Goal: Transaction & Acquisition: Purchase product/service

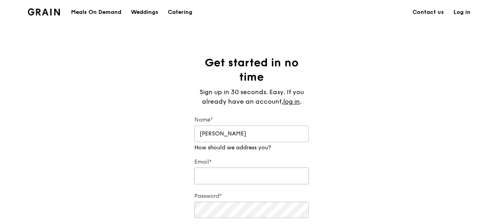
type input "Miranda"
click at [263, 176] on div "Email*" at bounding box center [251, 172] width 114 height 28
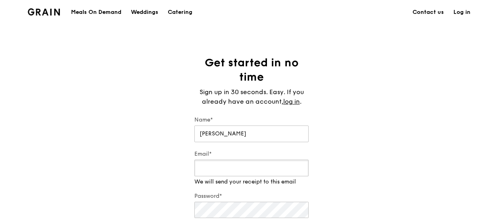
type input "MAZHONGYA111@GMAIL.COM"
type input "82664677"
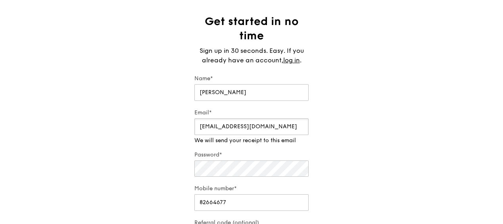
scroll to position [79, 0]
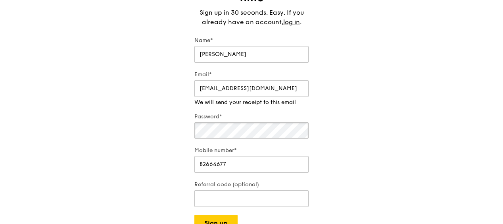
click at [260, 133] on div "Password*" at bounding box center [251, 126] width 114 height 27
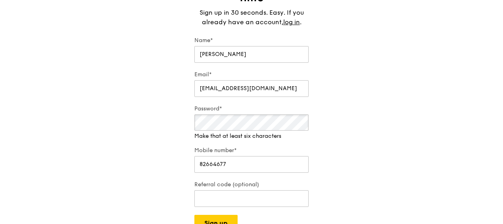
scroll to position [119, 0]
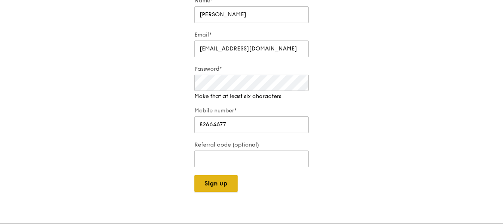
click at [226, 184] on div "Grain logo Meals On Demand Weddings Catering Contact us Log in Get started in n…" at bounding box center [251, 162] width 503 height 563
click at [376, 122] on div "Get started in no time Sign up in 30 seconds. Easy. If you already have an acco…" at bounding box center [251, 64] width 503 height 255
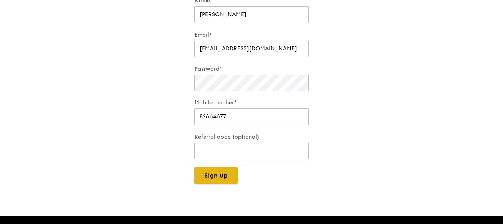
click at [219, 175] on button "Sign up" at bounding box center [215, 175] width 43 height 17
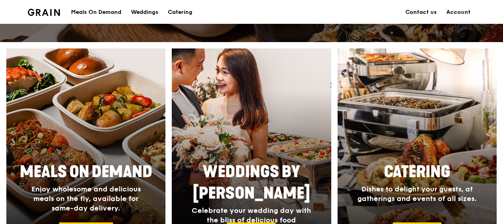
scroll to position [397, 0]
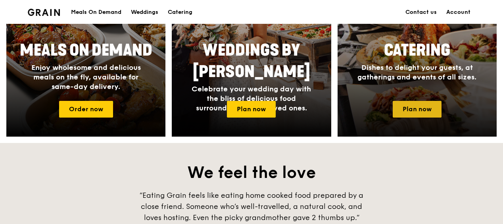
click at [406, 110] on link "Plan now" at bounding box center [417, 109] width 49 height 17
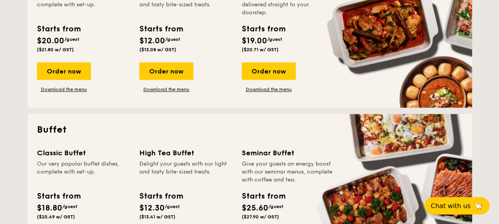
scroll to position [198, 0]
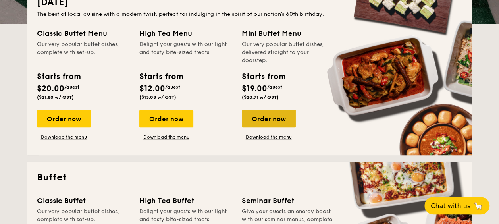
click at [279, 119] on div "Order now" at bounding box center [269, 118] width 54 height 17
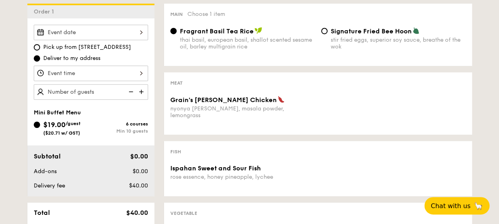
scroll to position [238, 0]
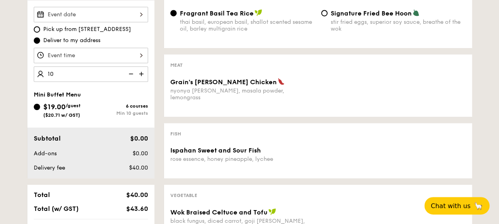
type input "10 guests"
click at [163, 114] on div "Vegetarian Vegan Spicy Chef's recommendation Main Choose 1 item Fragrant Basil …" at bounding box center [312, 188] width 317 height 405
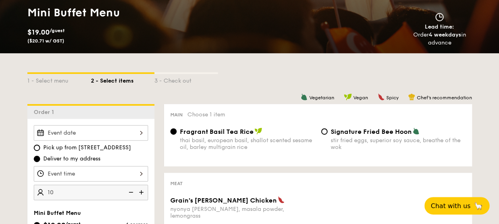
scroll to position [119, 0]
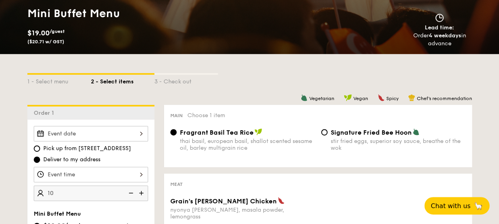
click at [106, 131] on div at bounding box center [91, 133] width 114 height 15
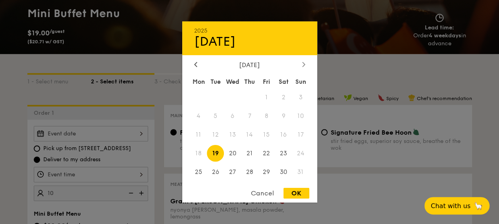
click at [305, 64] on icon at bounding box center [303, 64] width 3 height 5
click at [306, 64] on div at bounding box center [303, 65] width 7 height 8
click at [195, 63] on icon at bounding box center [195, 64] width 3 height 5
click at [115, 87] on div at bounding box center [249, 112] width 499 height 224
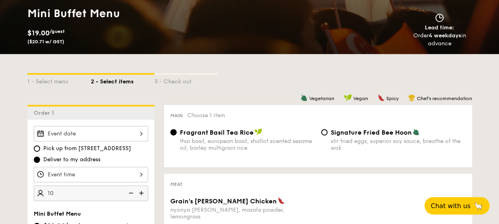
click at [104, 133] on div at bounding box center [91, 133] width 114 height 15
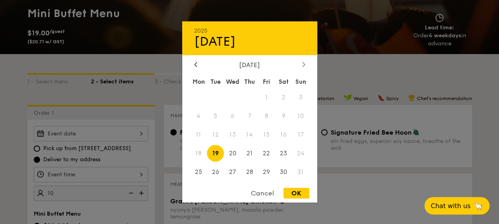
click at [303, 62] on icon at bounding box center [303, 64] width 2 height 5
click at [267, 196] on div "Cancel" at bounding box center [262, 193] width 39 height 11
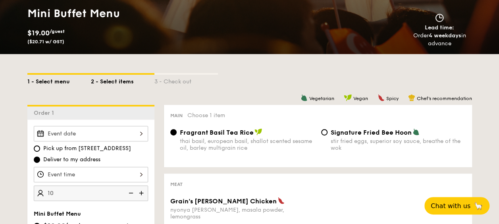
click at [51, 80] on div "1 - Select menu" at bounding box center [58, 80] width 63 height 11
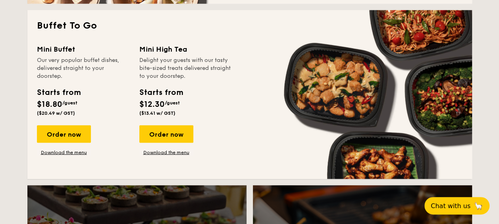
scroll to position [714, 0]
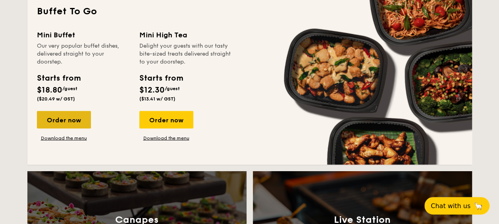
click at [85, 127] on div "Order now" at bounding box center [64, 119] width 54 height 17
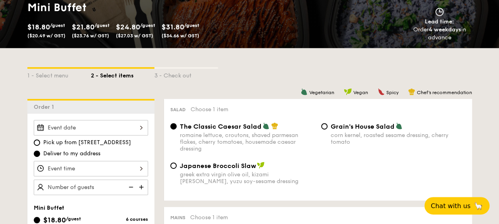
scroll to position [159, 0]
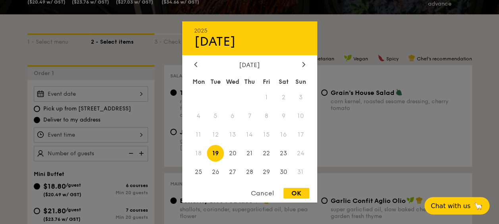
click at [128, 93] on div "2025 Aug [DATE] Tue Wed Thu Fri Sat Sun 1 2 3 4 5 6 7 8 9 10 11 12 13 14 15 16 …" at bounding box center [91, 93] width 114 height 15
click at [302, 62] on icon at bounding box center [303, 64] width 3 height 5
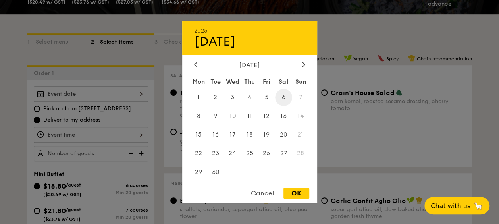
click at [287, 95] on span "6" at bounding box center [283, 97] width 17 height 17
click at [296, 194] on div "OK" at bounding box center [296, 193] width 26 height 11
type input "[DATE]"
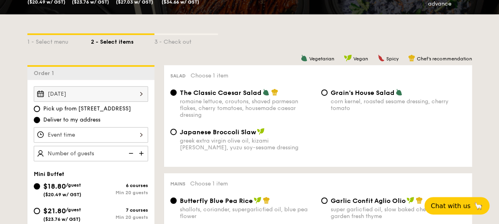
click at [71, 135] on div at bounding box center [91, 134] width 114 height 15
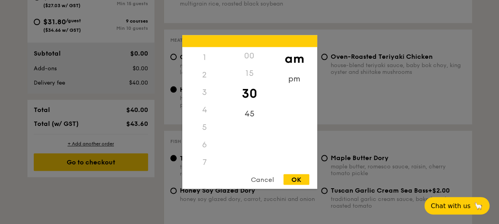
scroll to position [14, 0]
click at [205, 129] on div "5" at bounding box center [204, 128] width 45 height 17
click at [202, 129] on div "5" at bounding box center [204, 128] width 45 height 17
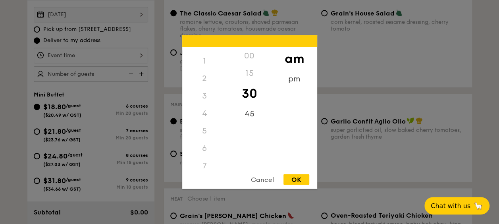
scroll to position [0, 0]
click at [204, 113] on div "3" at bounding box center [204, 108] width 45 height 17
click at [206, 156] on div "11" at bounding box center [204, 162] width 45 height 23
click at [247, 112] on div "45" at bounding box center [249, 116] width 45 height 23
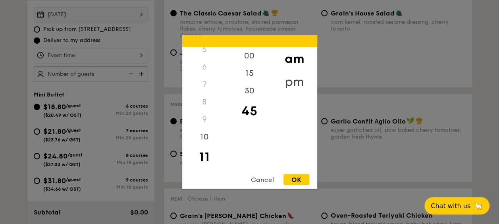
click at [292, 80] on div "pm" at bounding box center [294, 81] width 45 height 23
click at [200, 131] on div "5" at bounding box center [204, 131] width 45 height 23
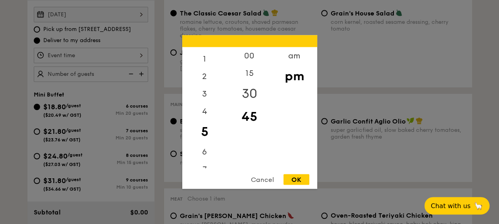
click at [244, 90] on div "30" at bounding box center [249, 93] width 45 height 23
click at [301, 181] on div "OK" at bounding box center [296, 179] width 26 height 11
type input "5:30PM"
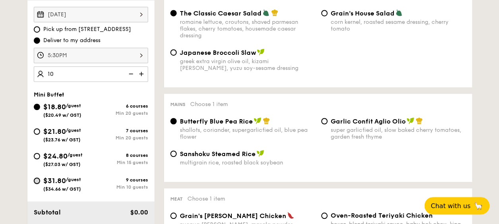
type input "20 guests"
click at [40, 179] on input "$31.80 /guest ($34.66 w/ GST) 9 courses Min 10 guests" at bounding box center [37, 180] width 6 height 6
radio input "true"
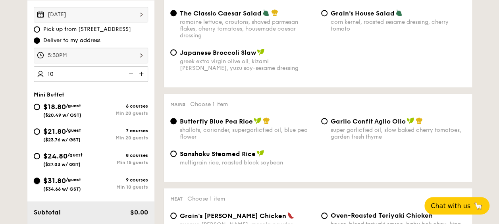
radio input "false"
radio input "true"
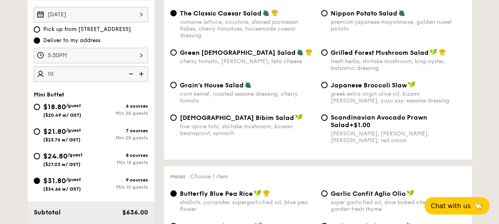
click at [62, 64] on div "[DATE] Pick up from [STREET_ADDRESS] Deliver to my address 5:30PM 20 guests" at bounding box center [91, 44] width 114 height 75
type input "10 guests"
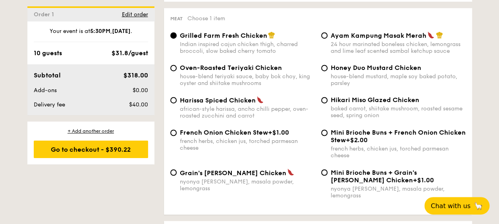
scroll to position [595, 0]
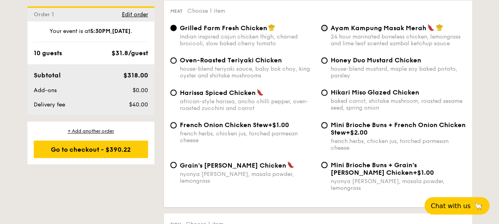
click at [324, 31] on input "Ayam Kampung Masak Merah 24 hour marinated boneless chicken, lemongrass and lim…" at bounding box center [324, 28] width 6 height 6
radio input "true"
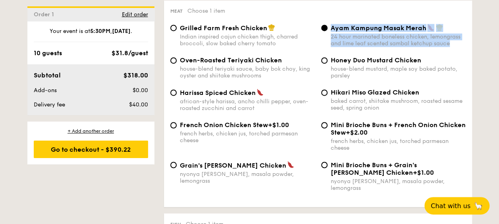
drag, startPoint x: 451, startPoint y: 46, endPoint x: 324, endPoint y: 40, distance: 126.7
click at [324, 40] on div "Ayam Kampung Masak Merah 24 hour marinated boneless chicken, lemongrass and lim…" at bounding box center [393, 35] width 151 height 23
copy div "Ayam Kampung Masak Merah 24 hour marinated boneless chicken, lemongrass and lim…"
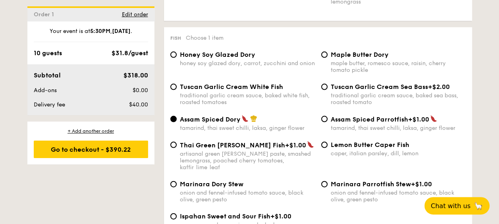
scroll to position [794, 0]
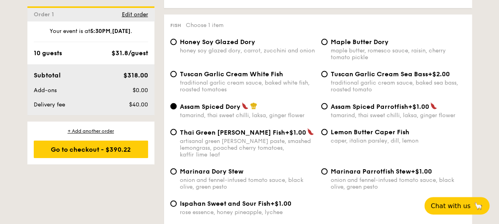
click at [200, 200] on span "Ispahan Sweet and Sour Fish" at bounding box center [225, 204] width 90 height 8
click at [177, 200] on input "Ispahan Sweet and Sour Fish +$1.00 rose essence, honey pineapple, lychee" at bounding box center [173, 203] width 6 height 6
radio input "true"
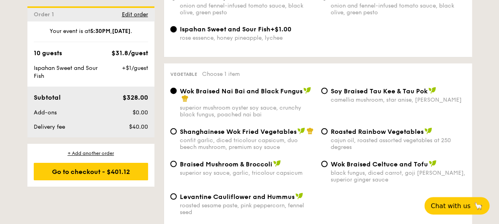
scroll to position [992, 0]
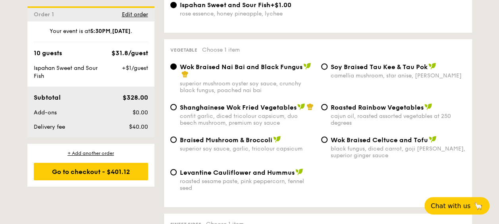
click at [328, 63] on div "⁠Soy Braised Tau Kee & Tau Pok camellia mushroom, star anise, goji [PERSON_NAME]" at bounding box center [393, 71] width 151 height 16
click at [321, 63] on input "⁠Soy Braised Tau Kee & Tau Pok camellia mushroom, star anise, goji [PERSON_NAME]" at bounding box center [324, 66] width 6 height 6
radio input "true"
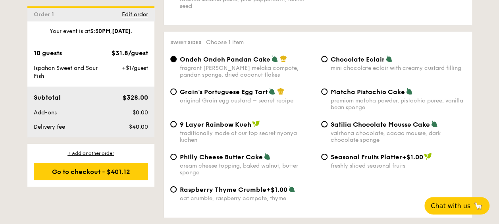
scroll to position [1190, 0]
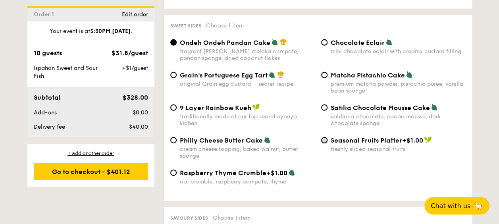
click at [326, 137] on input "Seasonal Fruits Platter +$1.00 freshly sliced seasonal fruits" at bounding box center [324, 140] width 6 height 6
radio input "true"
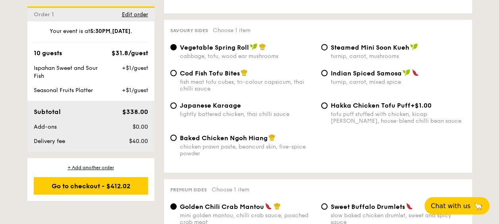
scroll to position [1389, 0]
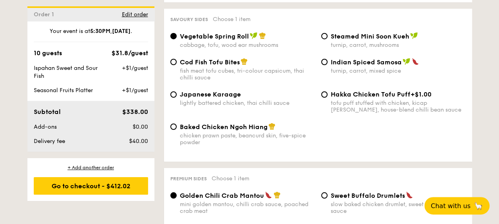
click at [176, 92] on div "Japanese Karaage lightly battered chicken, thai chilli sauce" at bounding box center [242, 98] width 151 height 16
click at [175, 91] on input "Japanese Karaage lightly battered chicken, thai chilli sauce" at bounding box center [173, 94] width 6 height 6
radio input "true"
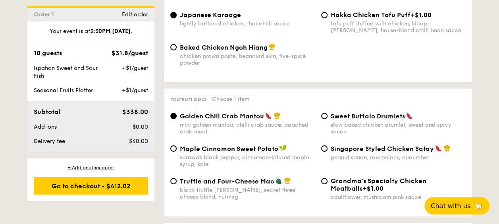
scroll to position [1508, 0]
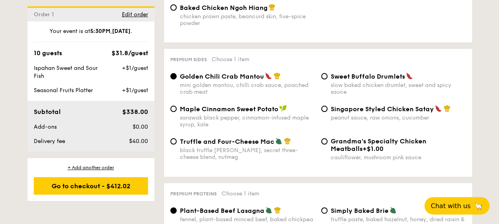
click at [328, 107] on div "Singapore Styled Chicken Satay peanut sauce, raw onions, cucumber" at bounding box center [393, 113] width 151 height 16
click at [325, 106] on input "Singapore Styled Chicken Satay peanut sauce, raw onions, cucumber" at bounding box center [324, 109] width 6 height 6
radio input "true"
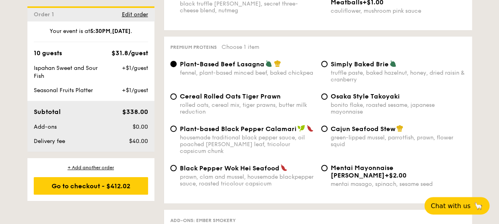
scroll to position [1667, 0]
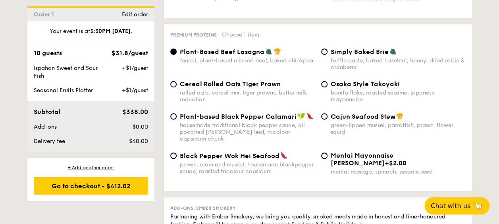
click at [329, 115] on div "Cajun Seafood Stew green-lipped mussel, parrotfish, prawn, flower squid" at bounding box center [393, 123] width 151 height 23
click at [327, 115] on input "Cajun Seafood Stew green-lipped mussel, parrotfish, prawn, flower squid" at bounding box center [324, 116] width 6 height 6
radio input "true"
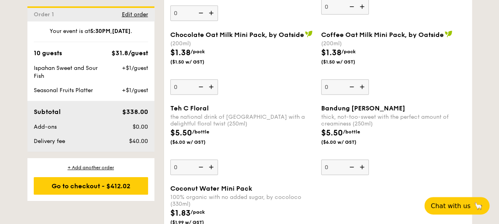
scroll to position [2500, 0]
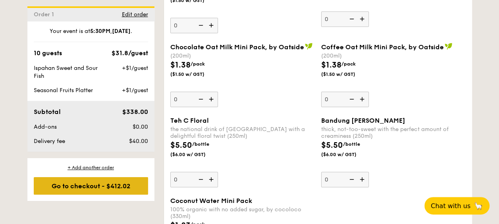
click at [125, 189] on div "Go to checkout - $412.02" at bounding box center [91, 185] width 114 height 17
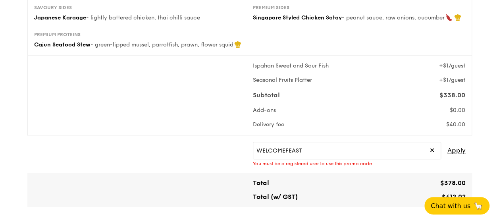
scroll to position [238, 0]
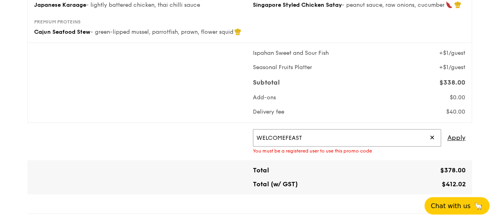
drag, startPoint x: 259, startPoint y: 129, endPoint x: 236, endPoint y: 127, distance: 22.7
click at [236, 129] on div "WELCOMEFEAST ✕ Apply You must be a registered user to use this promo code" at bounding box center [250, 141] width 438 height 25
click at [454, 129] on span "Apply" at bounding box center [456, 137] width 18 height 17
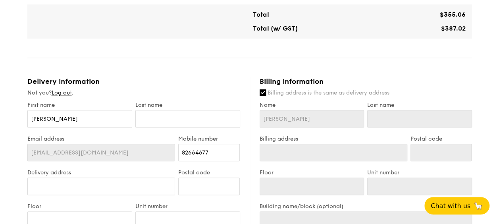
scroll to position [397, 0]
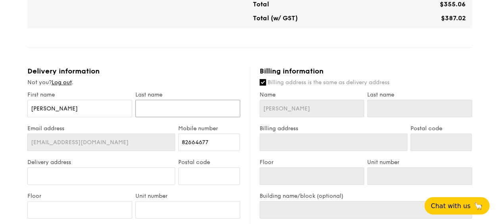
click at [188, 100] on input "text" at bounding box center [187, 108] width 105 height 17
type input "M"
type input "Ma"
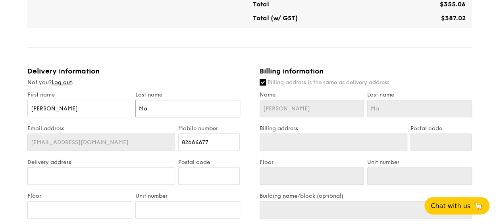
type input "Ma"
click at [83, 167] on input "Delivery address" at bounding box center [101, 175] width 148 height 17
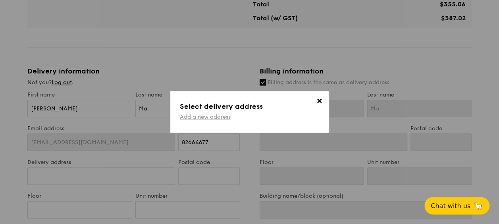
click at [217, 117] on link "Add a new address" at bounding box center [205, 116] width 51 height 7
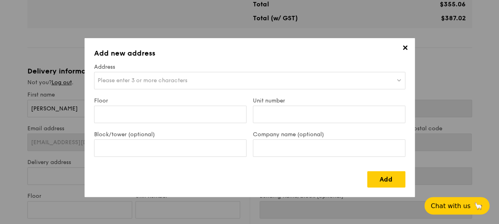
drag, startPoint x: 217, startPoint y: 137, endPoint x: 146, endPoint y: 123, distance: 72.4
click at [167, 133] on label "Block/tower (optional)" at bounding box center [170, 134] width 152 height 7
click at [167, 139] on input "Block/tower (optional)" at bounding box center [170, 147] width 152 height 17
click at [133, 81] on span "Please enter 3 or more characters" at bounding box center [143, 80] width 90 height 7
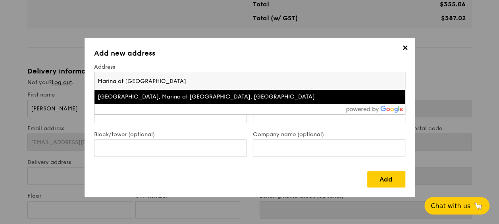
type input "Marina at [GEOGRAPHIC_DATA]"
click at [182, 98] on div "[GEOGRAPHIC_DATA], Marina at [GEOGRAPHIC_DATA], [GEOGRAPHIC_DATA]" at bounding box center [212, 97] width 228 height 8
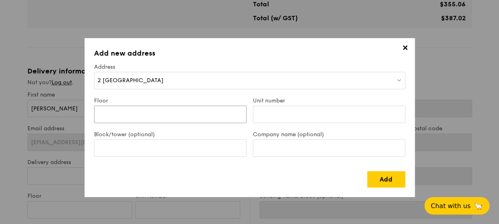
click at [143, 117] on input "Floor" at bounding box center [170, 114] width 152 height 17
click at [277, 79] on div "2 [GEOGRAPHIC_DATA]" at bounding box center [249, 80] width 311 height 17
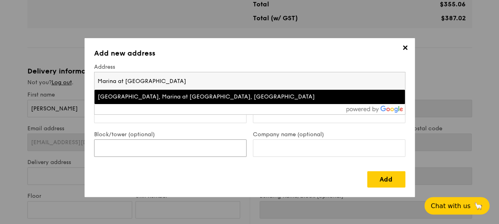
click at [188, 148] on input "Block/tower (optional)" at bounding box center [170, 147] width 152 height 17
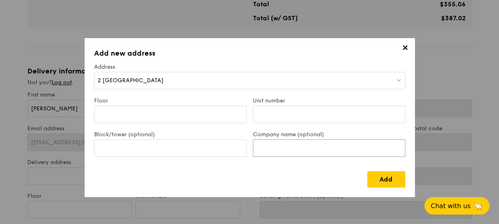
click at [275, 148] on input "Company name (optional)" at bounding box center [329, 147] width 152 height 17
paste input "Marina at [GEOGRAPHIC_DATA], [STREET_ADDRESS]"
drag, startPoint x: 271, startPoint y: 146, endPoint x: 436, endPoint y: 157, distance: 165.4
click at [439, 154] on div "✕ Add new address Address 2 [GEOGRAPHIC_DATA] Floor Unit number Block/tower (op…" at bounding box center [249, 112] width 499 height 224
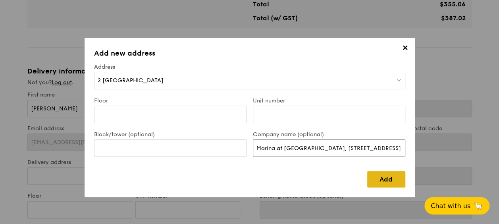
type input "Marina at [GEOGRAPHIC_DATA], [STREET_ADDRESS]"
click at [390, 176] on link "Add" at bounding box center [386, 179] width 38 height 16
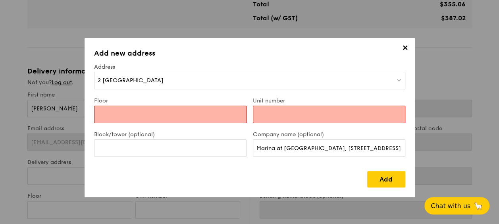
click at [102, 115] on input "Floor" at bounding box center [170, 114] width 152 height 17
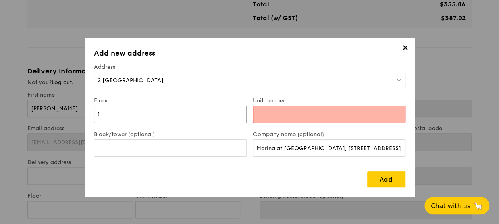
type input "1"
click at [308, 112] on input "Unit number" at bounding box center [329, 114] width 152 height 17
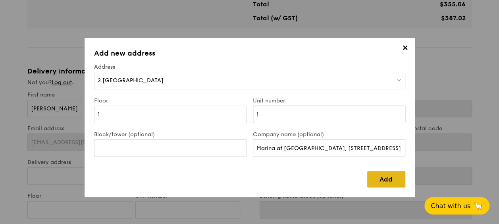
type input "1"
click at [381, 180] on link "Add" at bounding box center [386, 179] width 38 height 16
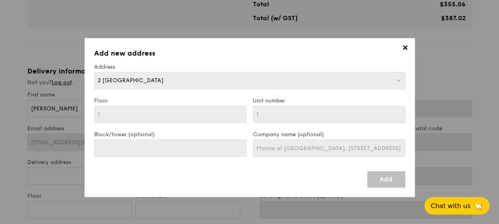
type input "2 [GEOGRAPHIC_DATA]"
type input "098382"
type input "1"
type input "2 [GEOGRAPHIC_DATA]"
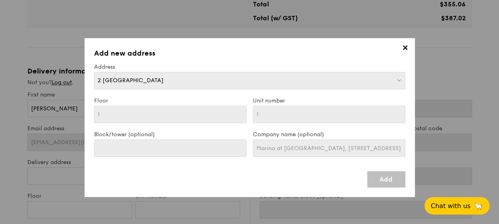
type input "098382"
type input "1"
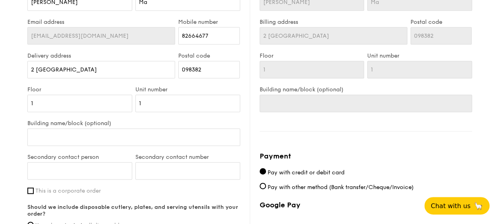
scroll to position [516, 0]
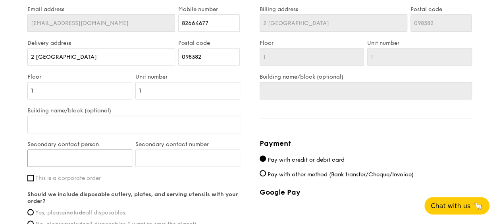
click at [49, 149] on input "Secondary contact person" at bounding box center [79, 157] width 105 height 17
drag, startPoint x: 76, startPoint y: 148, endPoint x: 8, endPoint y: 151, distance: 67.9
type input "98182158"
drag, startPoint x: 173, startPoint y: 152, endPoint x: 159, endPoint y: 148, distance: 14.6
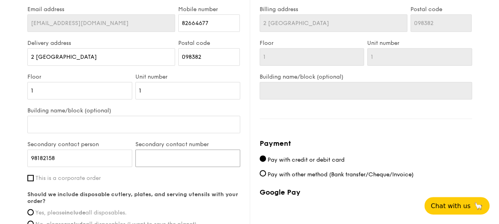
click at [173, 152] on input "Secondary contact number" at bounding box center [187, 157] width 105 height 17
paste input "98182158"
type input "98182158"
drag, startPoint x: 72, startPoint y: 147, endPoint x: -2, endPoint y: 144, distance: 73.5
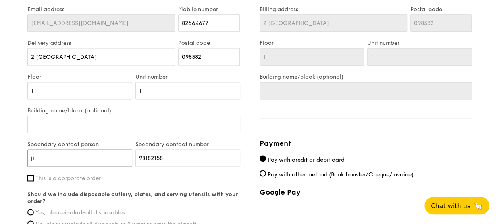
type input "j"
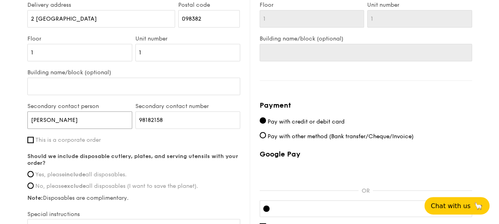
scroll to position [556, 0]
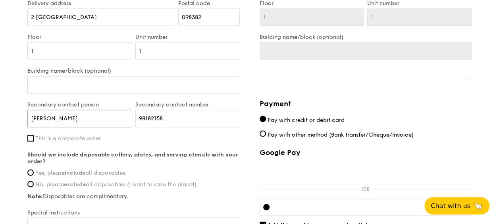
type input "[PERSON_NAME]"
click at [33, 169] on label "Yes, please include all disposables." at bounding box center [133, 172] width 213 height 7
click at [33, 169] on input "Yes, please include all disposables." at bounding box center [30, 172] width 6 height 6
radio input "true"
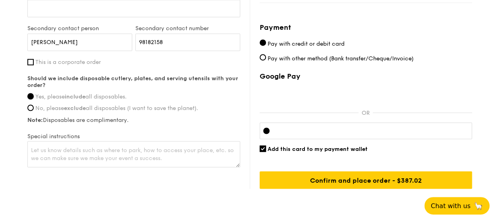
scroll to position [635, 0]
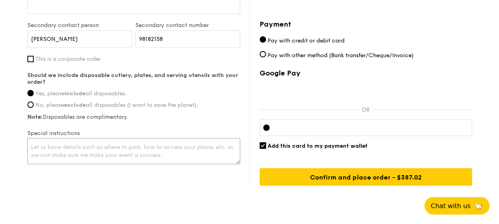
click at [82, 139] on textarea at bounding box center [133, 151] width 213 height 26
paste textarea "Yacht Party"
click at [31, 138] on textarea "Yacht Party" at bounding box center [133, 151] width 213 height 26
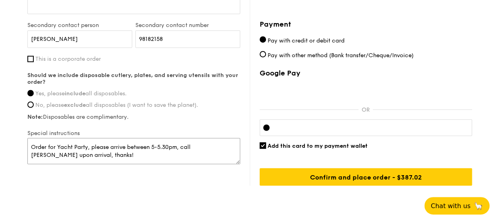
type textarea "Order for Yacht Party, please arrive between 5-5.30pm, call [PERSON_NAME] upon …"
click at [40, 173] on div "Delivery information Not you? Log out . First name [PERSON_NAME] Last name [PER…" at bounding box center [249, 7] width 444 height 357
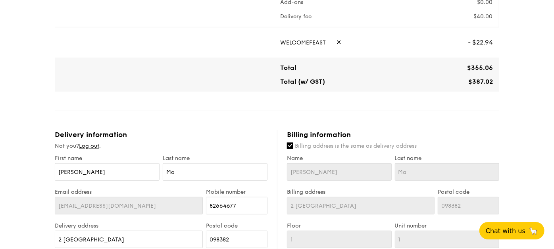
scroll to position [347, 0]
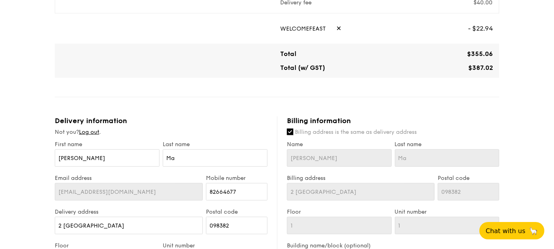
click at [290, 129] on input "Billing address is the same as delivery address" at bounding box center [290, 132] width 6 height 6
checkbox input "false"
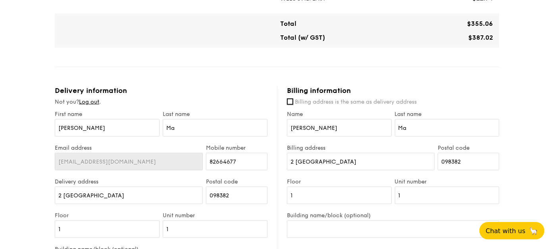
scroll to position [391, 0]
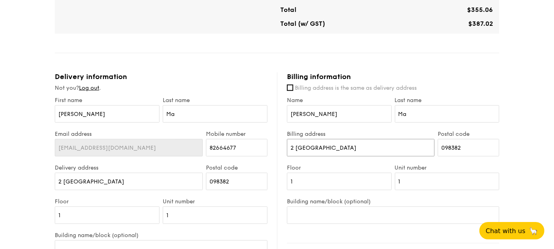
drag, startPoint x: 356, startPoint y: 140, endPoint x: 264, endPoint y: 142, distance: 92.5
click at [264, 142] on div "Delivery information Not you? Log out . First name [PERSON_NAME] Last name [PER…" at bounding box center [277, 250] width 444 height 357
drag, startPoint x: 468, startPoint y: 140, endPoint x: 376, endPoint y: 140, distance: 91.7
click at [376, 140] on div "Billing address [STREET_ADDRESS] Postal code 098382" at bounding box center [392, 148] width 215 height 34
type input "398074"
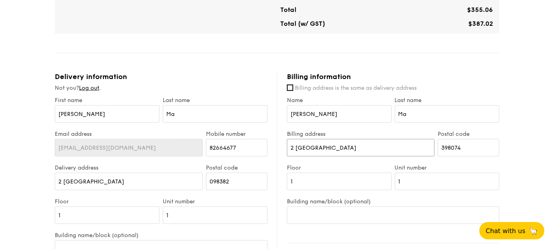
drag, startPoint x: 360, startPoint y: 138, endPoint x: 264, endPoint y: 136, distance: 96.0
click at [264, 136] on div "Delivery information Not you? Log out . First name [PERSON_NAME] Last name [PER…" at bounding box center [277, 250] width 444 height 357
type input "50, Lorong 40 Geylang, The Sunny Spring"
click at [289, 175] on input "1" at bounding box center [339, 181] width 105 height 17
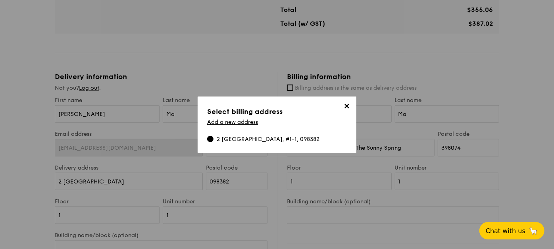
click at [350, 107] on span "✕" at bounding box center [346, 107] width 11 height 11
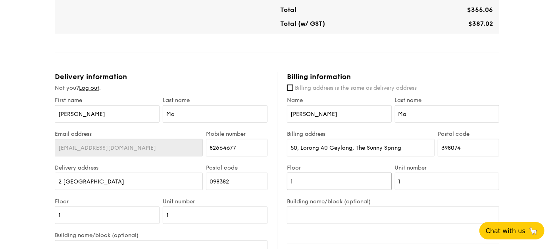
click at [306, 173] on input "1" at bounding box center [339, 181] width 105 height 17
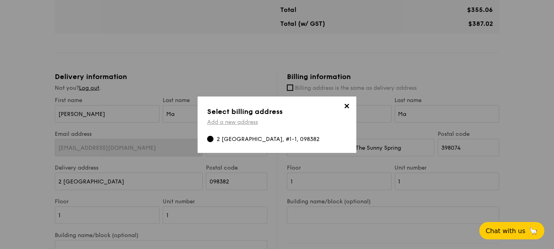
click at [232, 120] on link "Add a new address" at bounding box center [232, 122] width 51 height 7
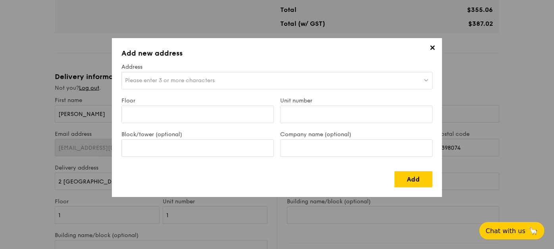
click at [175, 79] on span "Please enter 3 or more characters" at bounding box center [170, 80] width 90 height 7
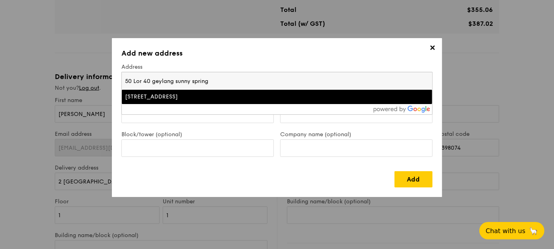
type input "50 Lor 40 geylang sunny spring"
click at [172, 96] on div "[STREET_ADDRESS]" at bounding box center [239, 97] width 228 height 8
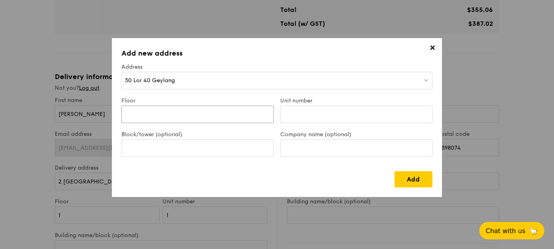
click at [172, 114] on input "Floor" at bounding box center [197, 114] width 152 height 17
type input "01"
click at [347, 115] on input "Unit number" at bounding box center [356, 114] width 152 height 17
type input "27"
click at [413, 181] on link "Add" at bounding box center [413, 179] width 38 height 16
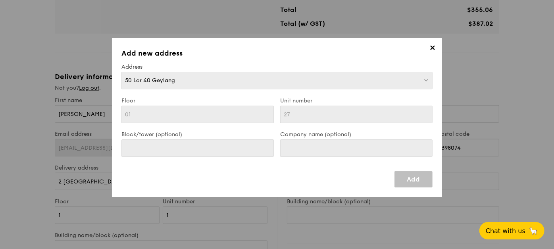
type input "40geylang, lorong50, sunny spring condo, 新加坡 398074"
type input "398074"
type input "01"
type input "27"
type input "40geylang, lorong50, sunny spring condo, 新加坡 398074"
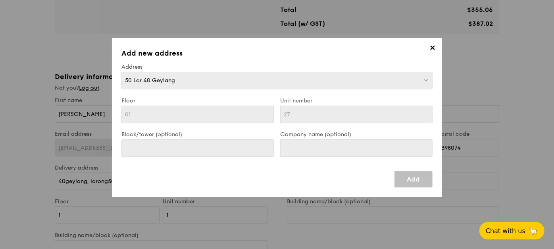
type input "01"
type input "27"
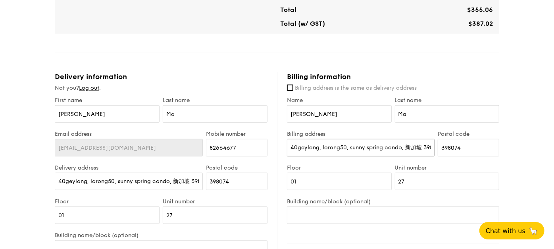
scroll to position [0, 12]
drag, startPoint x: 371, startPoint y: 140, endPoint x: 473, endPoint y: 137, distance: 102.0
click at [473, 136] on div "Billing address [STREET_ADDRESS] Postal code 398074" at bounding box center [392, 148] width 215 height 34
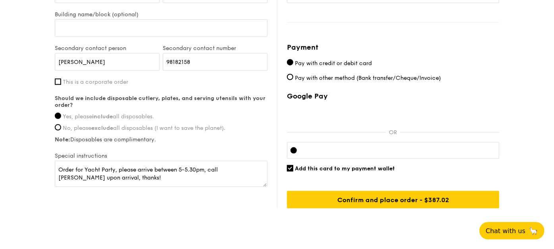
scroll to position [625, 0]
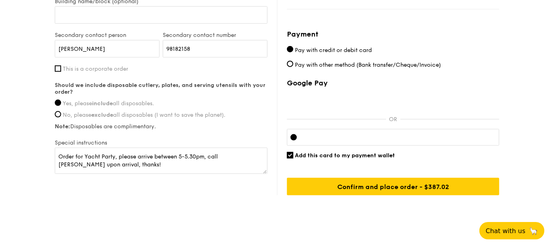
click at [289, 152] on input "Add this card to my payment wallet" at bounding box center [290, 155] width 6 height 6
checkbox input "false"
click at [326, 131] on div at bounding box center [393, 137] width 212 height 17
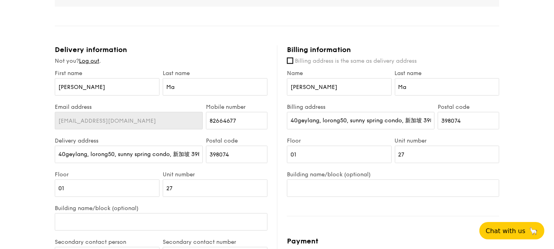
scroll to position [405, 0]
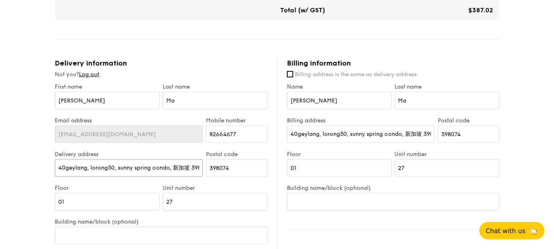
click at [160, 159] on input "40geylang, lorong50, sunny spring condo, 新加坡 398074" at bounding box center [129, 167] width 148 height 17
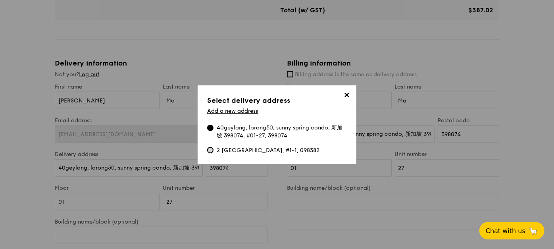
click at [210, 150] on input "2 [GEOGRAPHIC_DATA], #1-1, 098382" at bounding box center [210, 150] width 6 height 6
radio input "true"
type input "2 [GEOGRAPHIC_DATA]"
type input "098382"
type input "1"
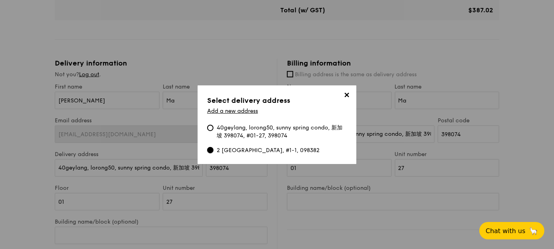
type input "1"
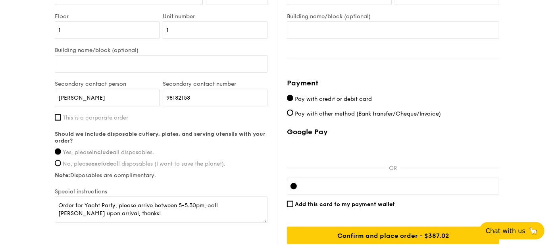
scroll to position [625, 0]
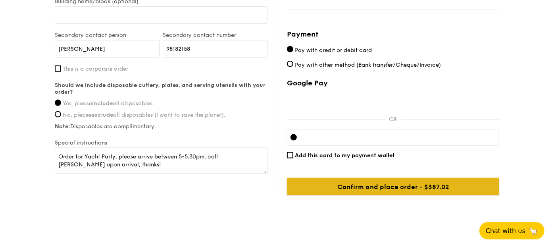
click at [392, 178] on input "Confirm and place order - $412.02" at bounding box center [393, 186] width 212 height 17
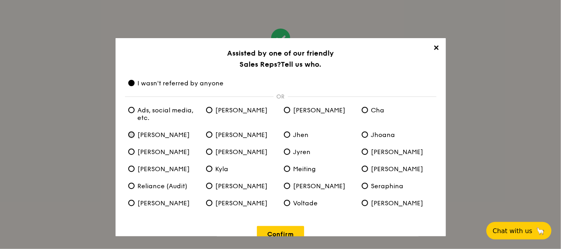
click at [134, 135] on input "[PERSON_NAME]" at bounding box center [131, 134] width 6 height 6
radio input "true"
radio anyone "false"
click at [288, 188] on "[PERSON_NAME]" at bounding box center [287, 186] width 6 height 6
radio "true"
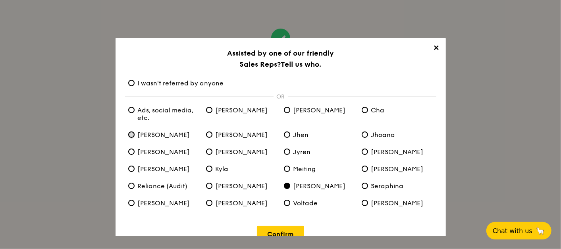
click at [133, 136] on input "[PERSON_NAME]" at bounding box center [131, 134] width 6 height 6
radio input "true"
radio "false"
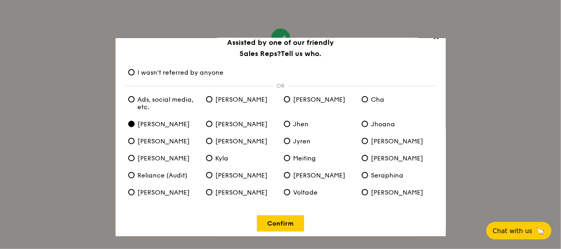
scroll to position [16, 0]
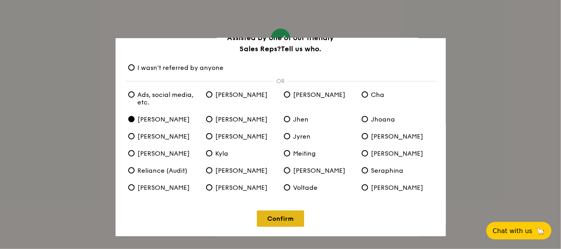
click at [277, 223] on link "Confirm" at bounding box center [280, 218] width 47 height 16
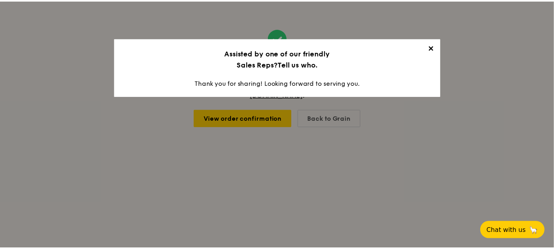
scroll to position [0, 0]
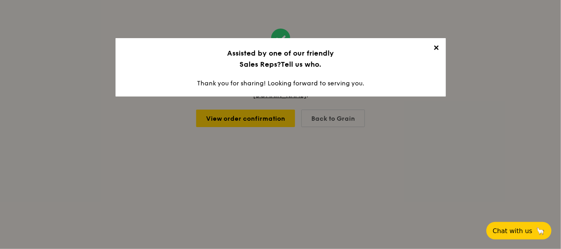
click at [437, 46] on span "✕" at bounding box center [436, 49] width 11 height 11
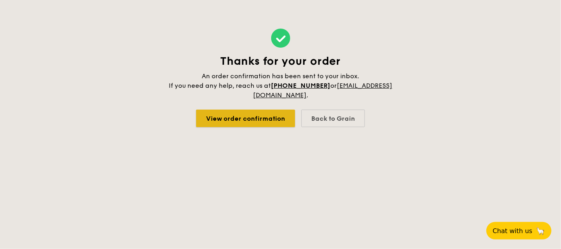
click at [265, 119] on link "View order confirmation" at bounding box center [245, 118] width 99 height 17
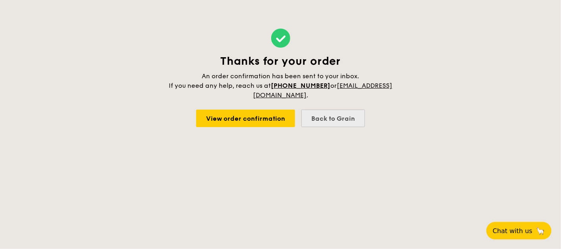
click at [325, 112] on div "Back to Grain" at bounding box center [332, 118] width 63 height 17
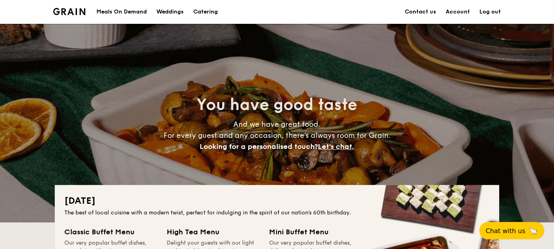
click at [496, 13] on link "Log out" at bounding box center [489, 12] width 21 height 24
